Goal: Task Accomplishment & Management: Manage account settings

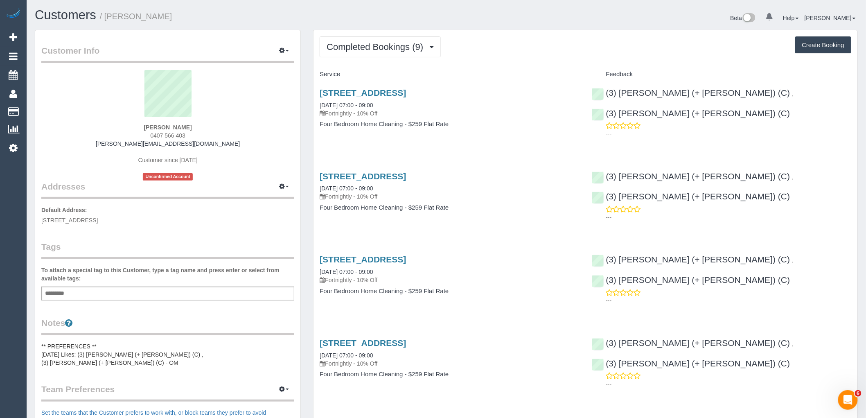
click at [201, 140] on div "Judith Mccraith 0407 566 403 mccraith@bigpond.com Customer since 2025 Unconfirm…" at bounding box center [167, 125] width 253 height 111
click at [227, 145] on div "Judith Mccraith 0407 566 403 mccraith@bigpond.com Customer since 2025 Unconfirm…" at bounding box center [167, 125] width 253 height 111
drag, startPoint x: 222, startPoint y: 144, endPoint x: 17, endPoint y: 141, distance: 205.5
click at [66, 143] on div "Judith Mccraith 0407 566 403 mccraith@bigpond.com Customer since 2025 Unconfirm…" at bounding box center [167, 125] width 253 height 111
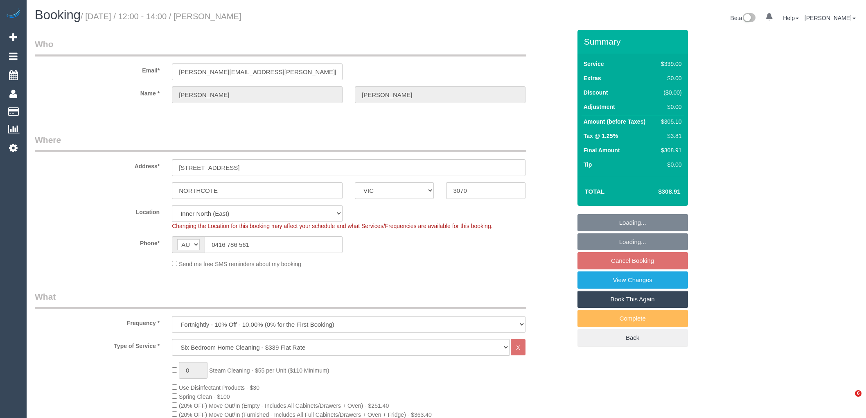
select select "VIC"
select select "number:32"
select select "spot3"
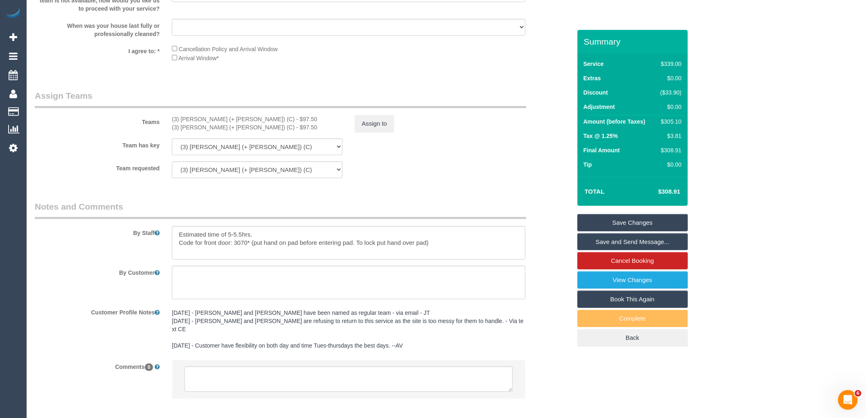
scroll to position [1230, 0]
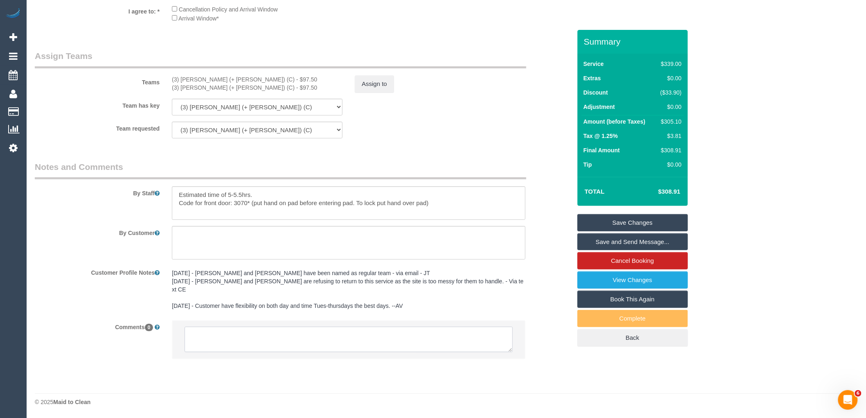
click at [300, 343] on textarea at bounding box center [349, 339] width 328 height 25
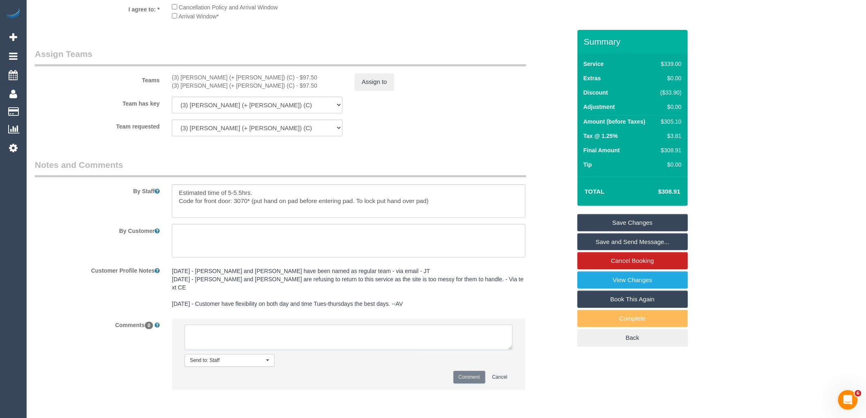
paste textarea "[PERSON_NAME] and [PERSON_NAME] are unavailable for work on 06/10 - 07/10. Cust…"
type textarea "[PERSON_NAME] and [PERSON_NAME] are unavailable for work on 06/10 - 07/10. Cust…"
click at [468, 379] on button "Comment" at bounding box center [470, 377] width 32 height 13
click at [377, 90] on button "Assign to" at bounding box center [374, 81] width 39 height 17
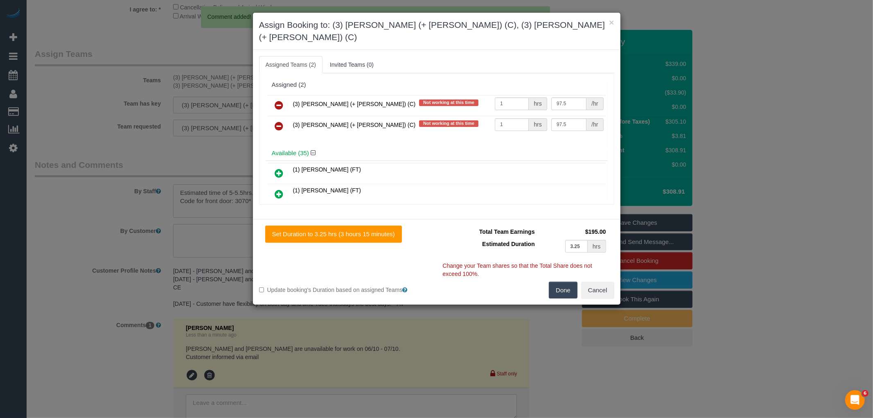
click at [280, 100] on icon at bounding box center [279, 105] width 9 height 10
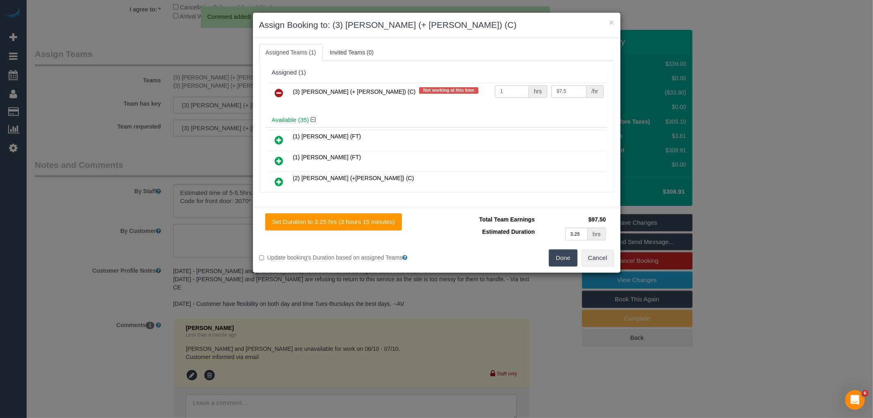
click at [280, 89] on icon at bounding box center [279, 93] width 9 height 10
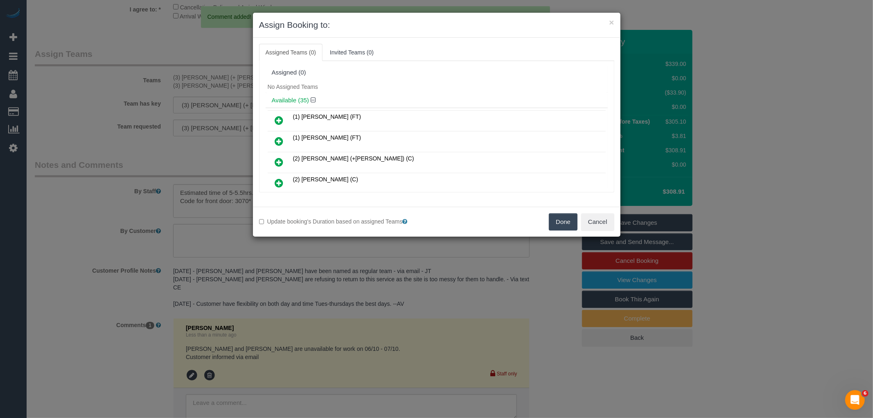
click at [558, 226] on button "Done" at bounding box center [563, 221] width 29 height 17
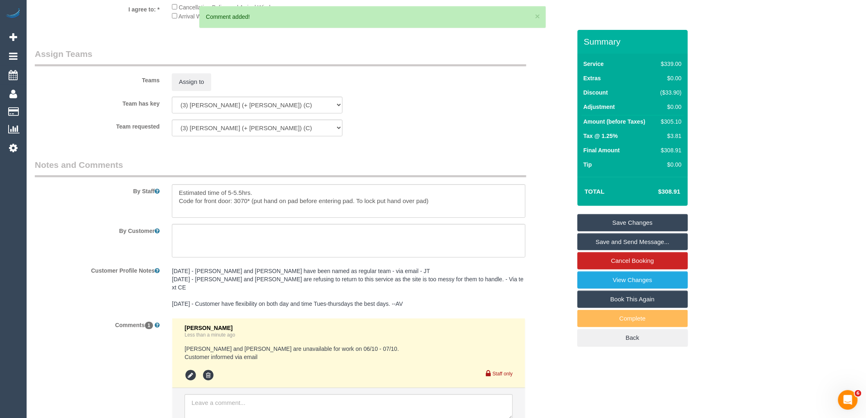
click at [635, 221] on link "Save Changes" at bounding box center [633, 222] width 111 height 17
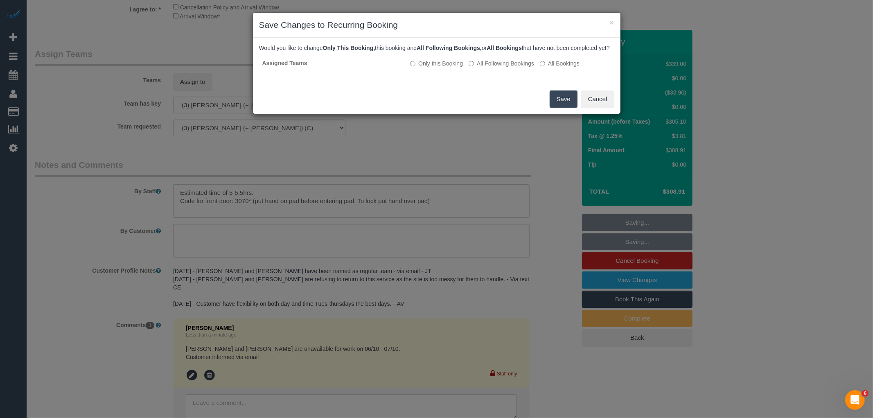
click at [561, 102] on button "Save" at bounding box center [564, 98] width 28 height 17
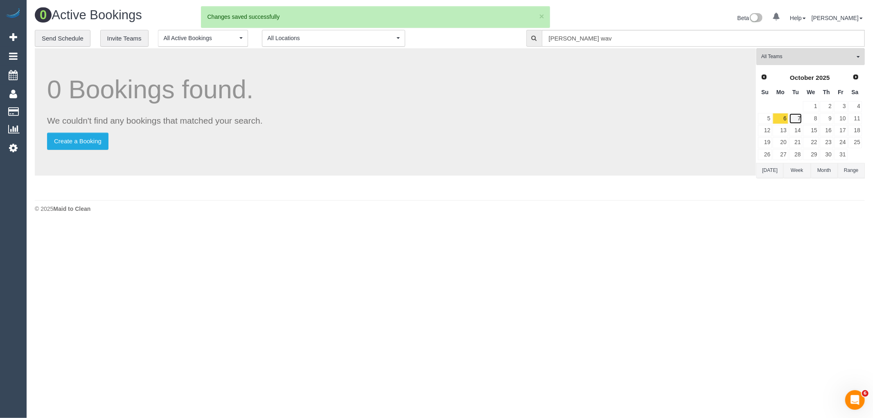
click at [794, 118] on link "7" at bounding box center [796, 118] width 14 height 11
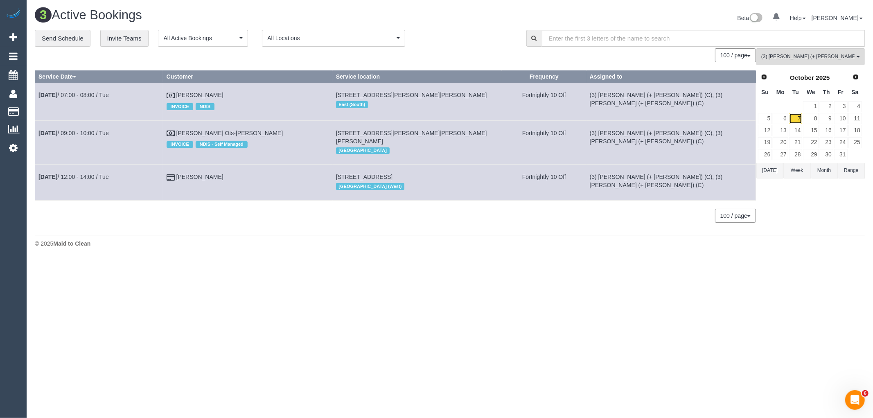
click at [791, 121] on link "7" at bounding box center [796, 118] width 14 height 11
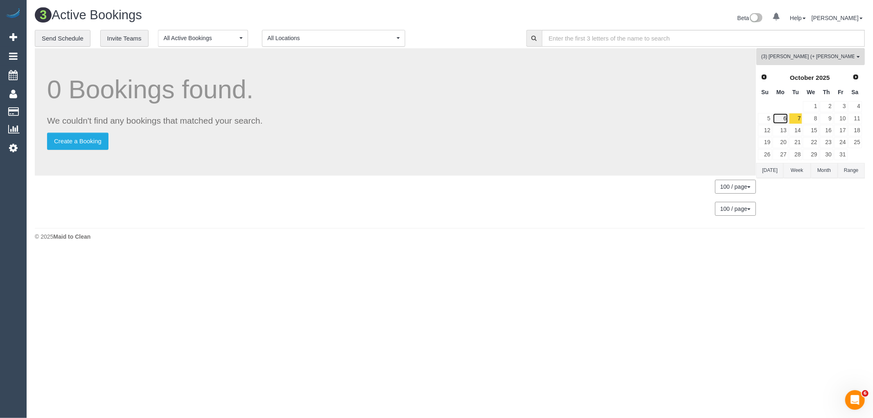
click at [783, 120] on link "6" at bounding box center [780, 118] width 15 height 11
click at [820, 64] on button "(3) [PERSON_NAME] (+ [PERSON_NAME]) (C) , (3) [PERSON_NAME] (+ [PERSON_NAME]) (…" at bounding box center [811, 56] width 108 height 17
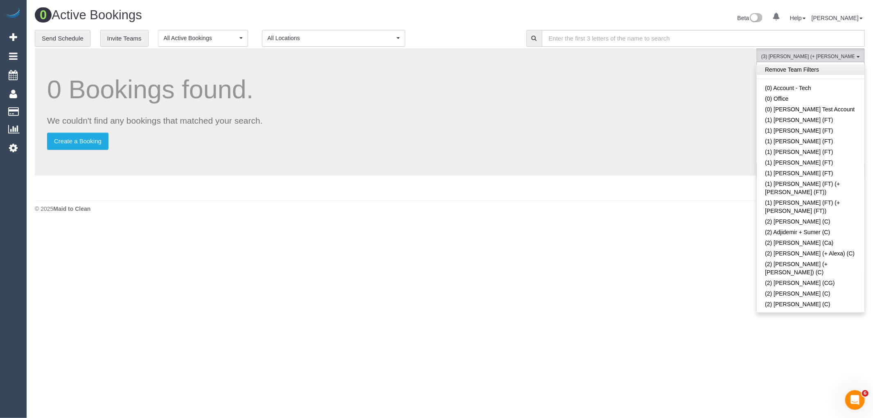
click at [823, 70] on link "Remove Team Filters" at bounding box center [811, 69] width 108 height 11
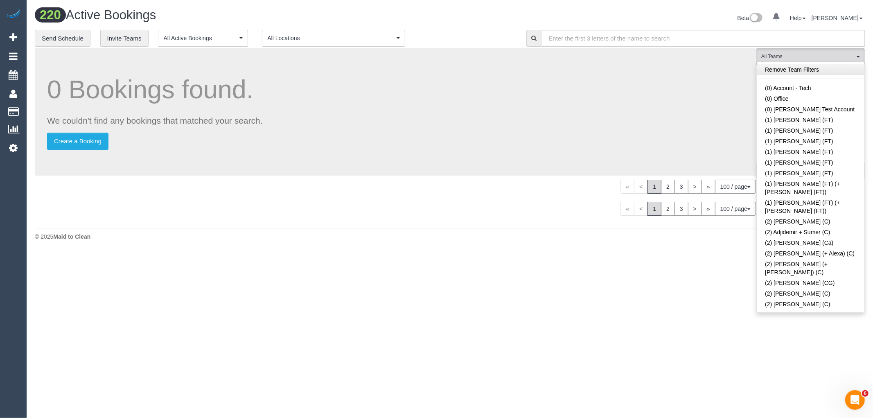
scroll to position [559, 0]
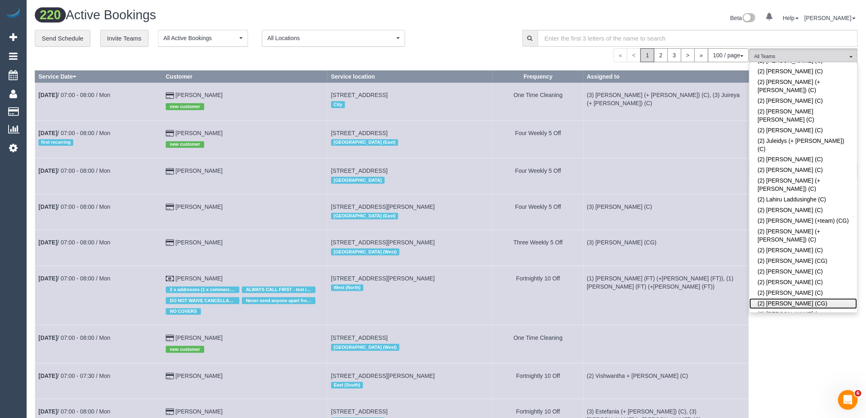
click at [825, 298] on link "(2) [PERSON_NAME] (CG)" at bounding box center [804, 303] width 108 height 11
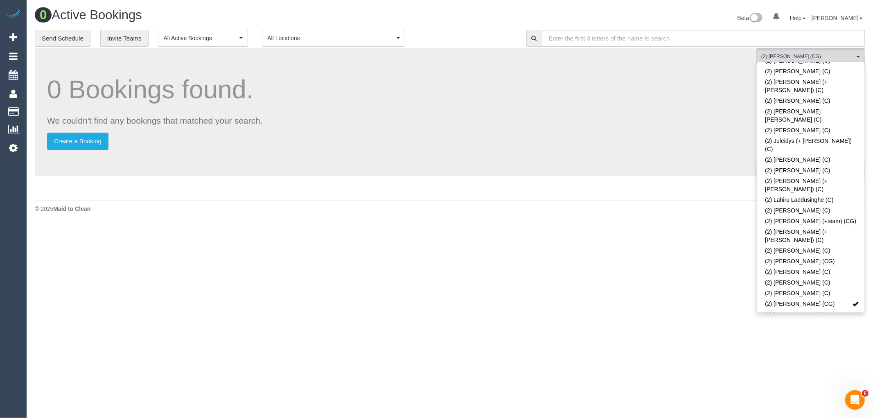
click at [456, 29] on div "Beta 0 Your Notifications You have 0 alerts Help Help Docs Take a Tour Contact …" at bounding box center [660, 19] width 421 height 22
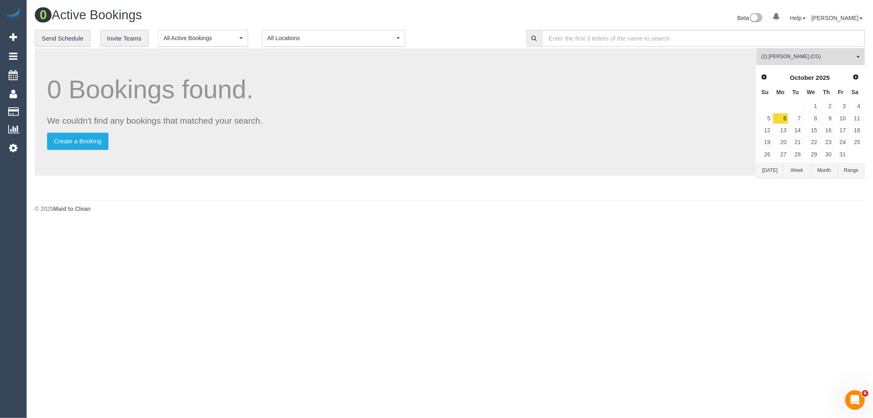
click at [776, 175] on button "[DATE]" at bounding box center [770, 170] width 27 height 15
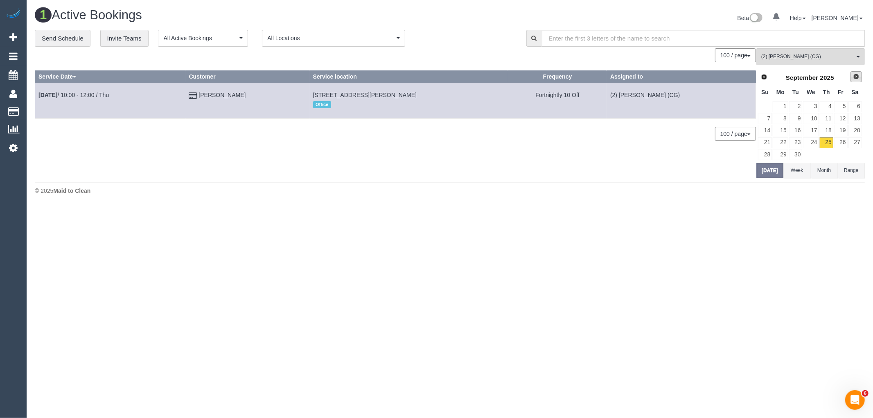
click at [853, 82] on link "Next" at bounding box center [856, 76] width 11 height 11
click at [796, 120] on link "7" at bounding box center [796, 118] width 14 height 11
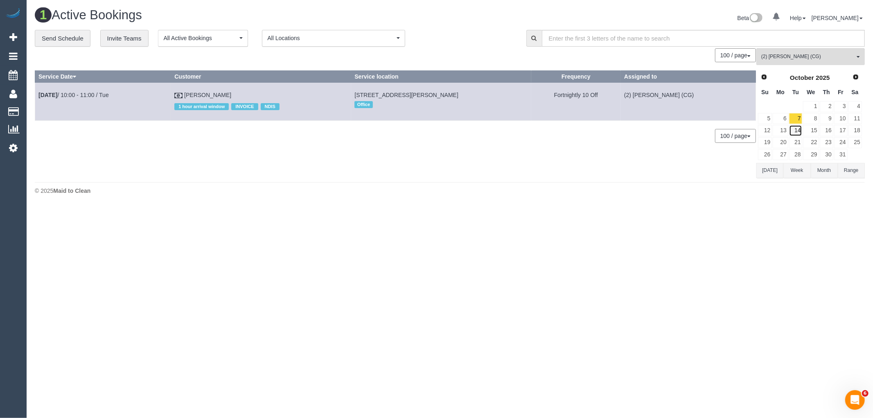
click at [802, 129] on link "14" at bounding box center [796, 130] width 14 height 11
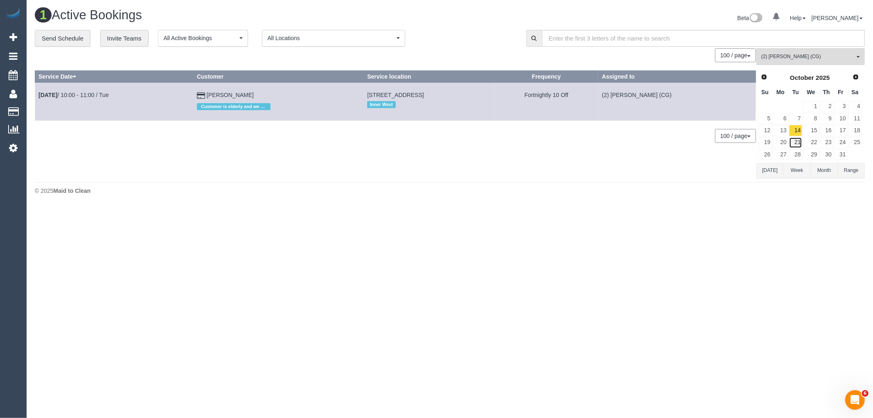
click at [796, 144] on link "21" at bounding box center [796, 142] width 14 height 11
